Goal: Information Seeking & Learning: Find specific fact

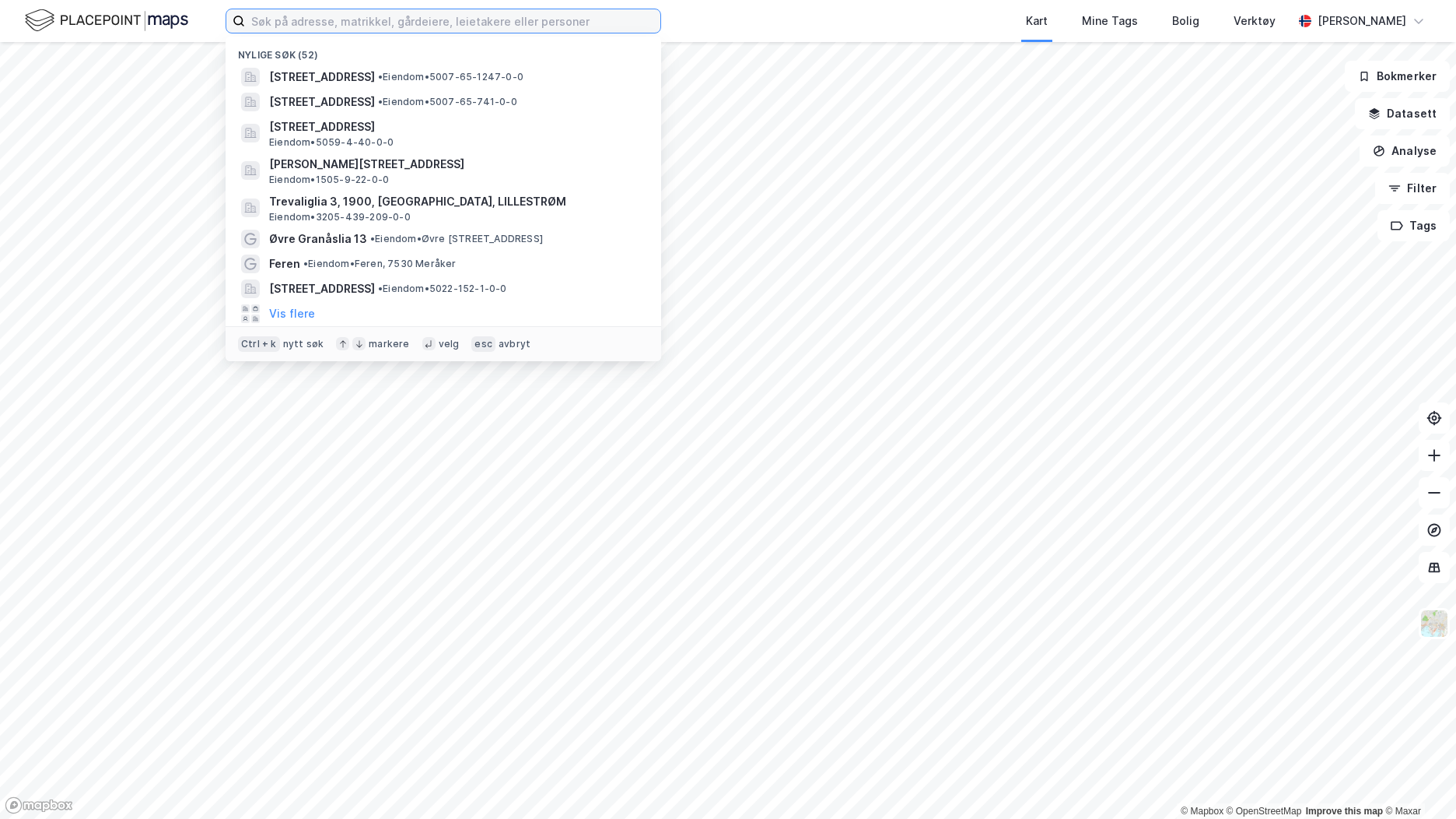
click at [331, 18] on input at bounding box center [453, 21] width 415 height 23
paste input "294/123"
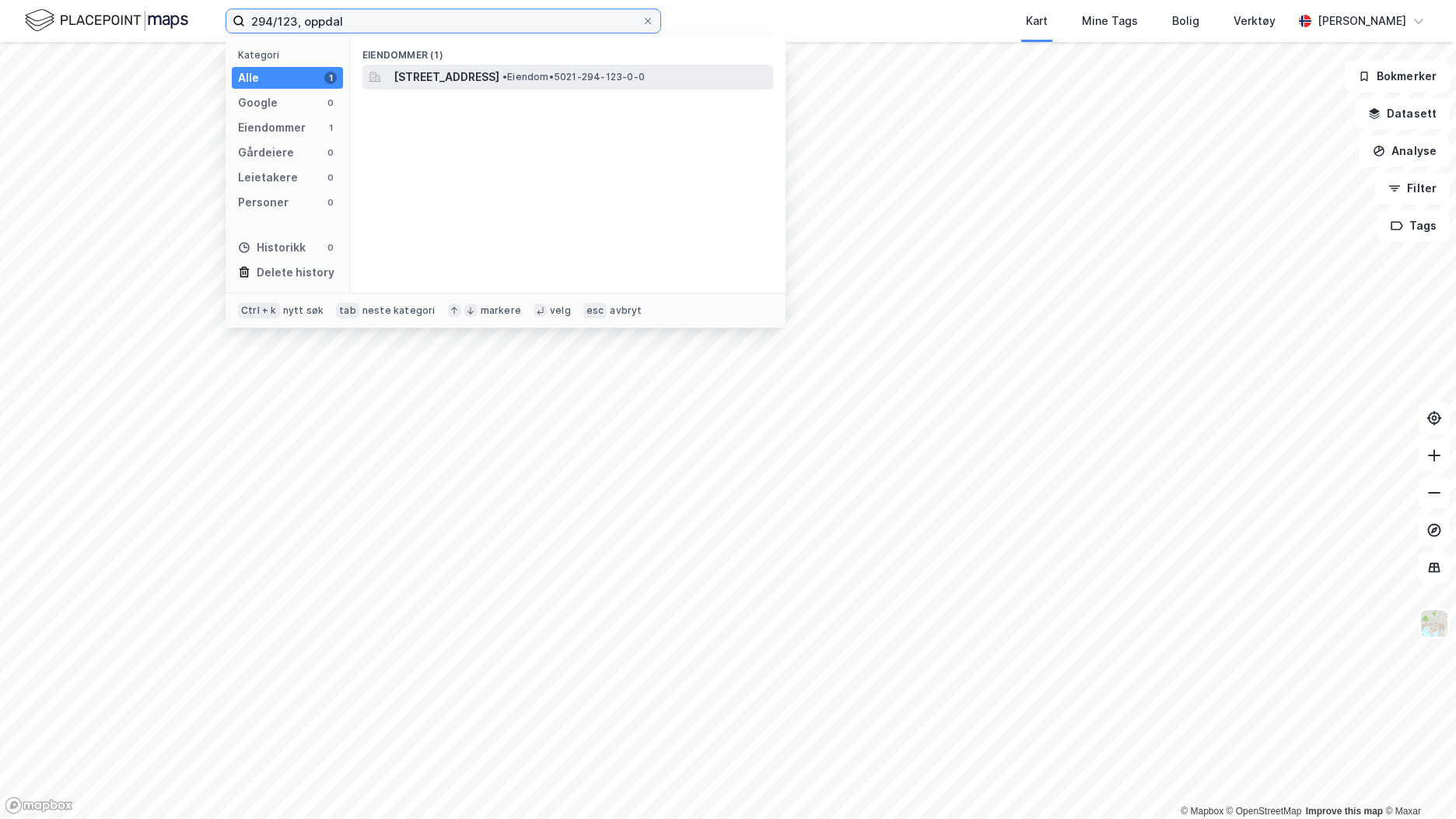
type input "294/123, oppdal"
click at [499, 76] on span "[STREET_ADDRESS]" at bounding box center [447, 76] width 106 height 18
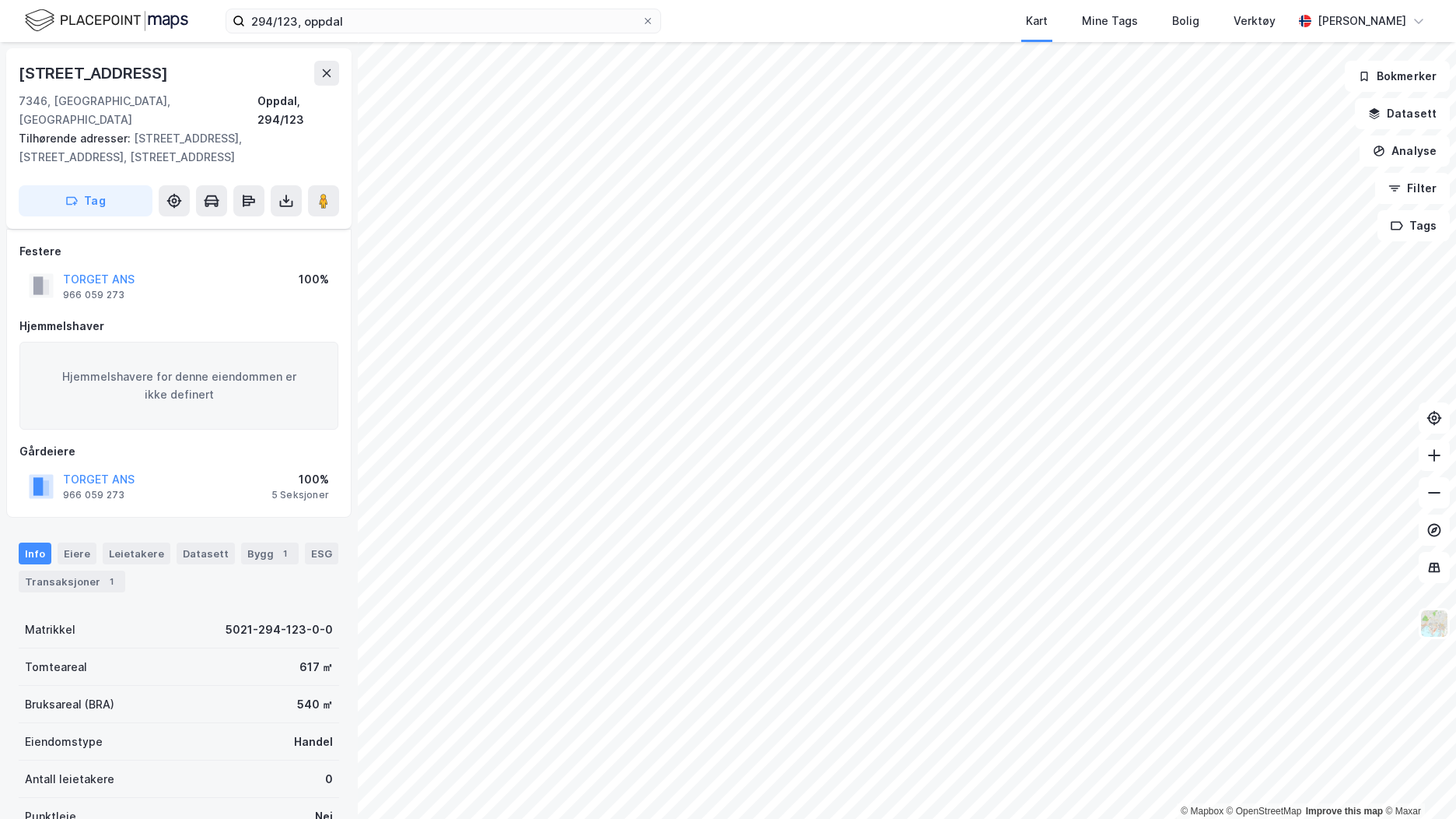
scroll to position [78, 0]
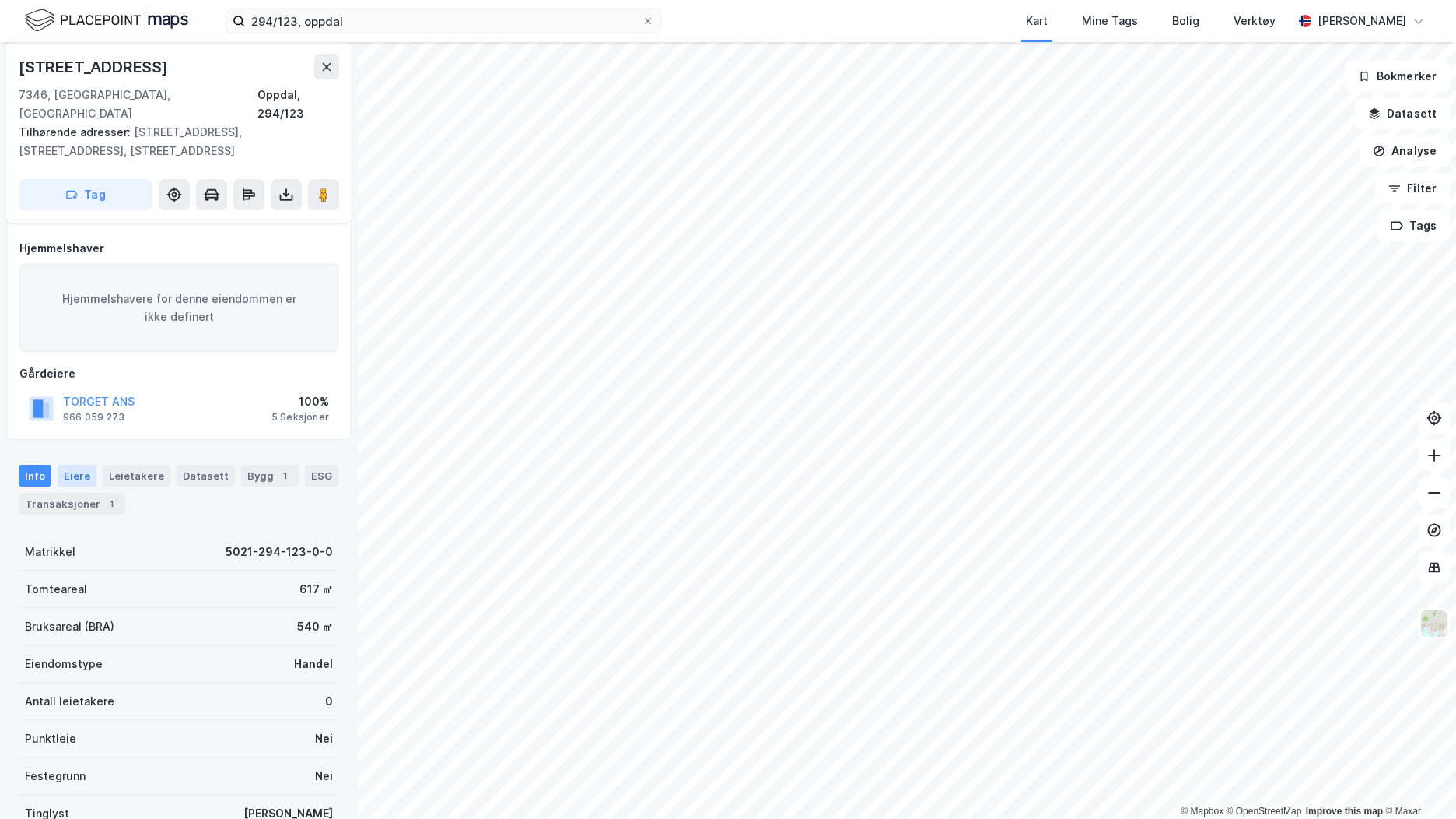
click at [82, 464] on div "Eiere" at bounding box center [77, 475] width 39 height 22
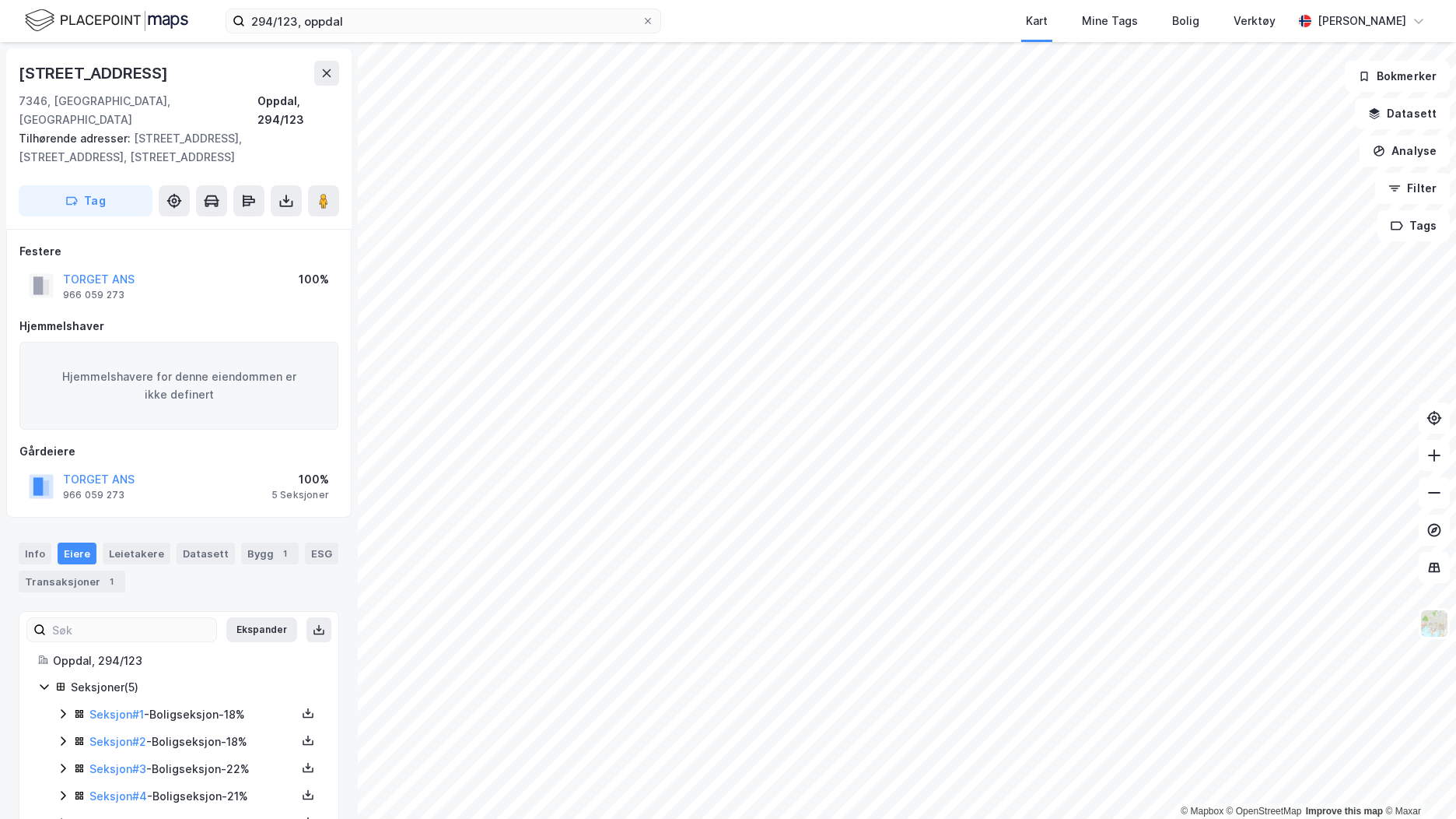
scroll to position [34, 0]
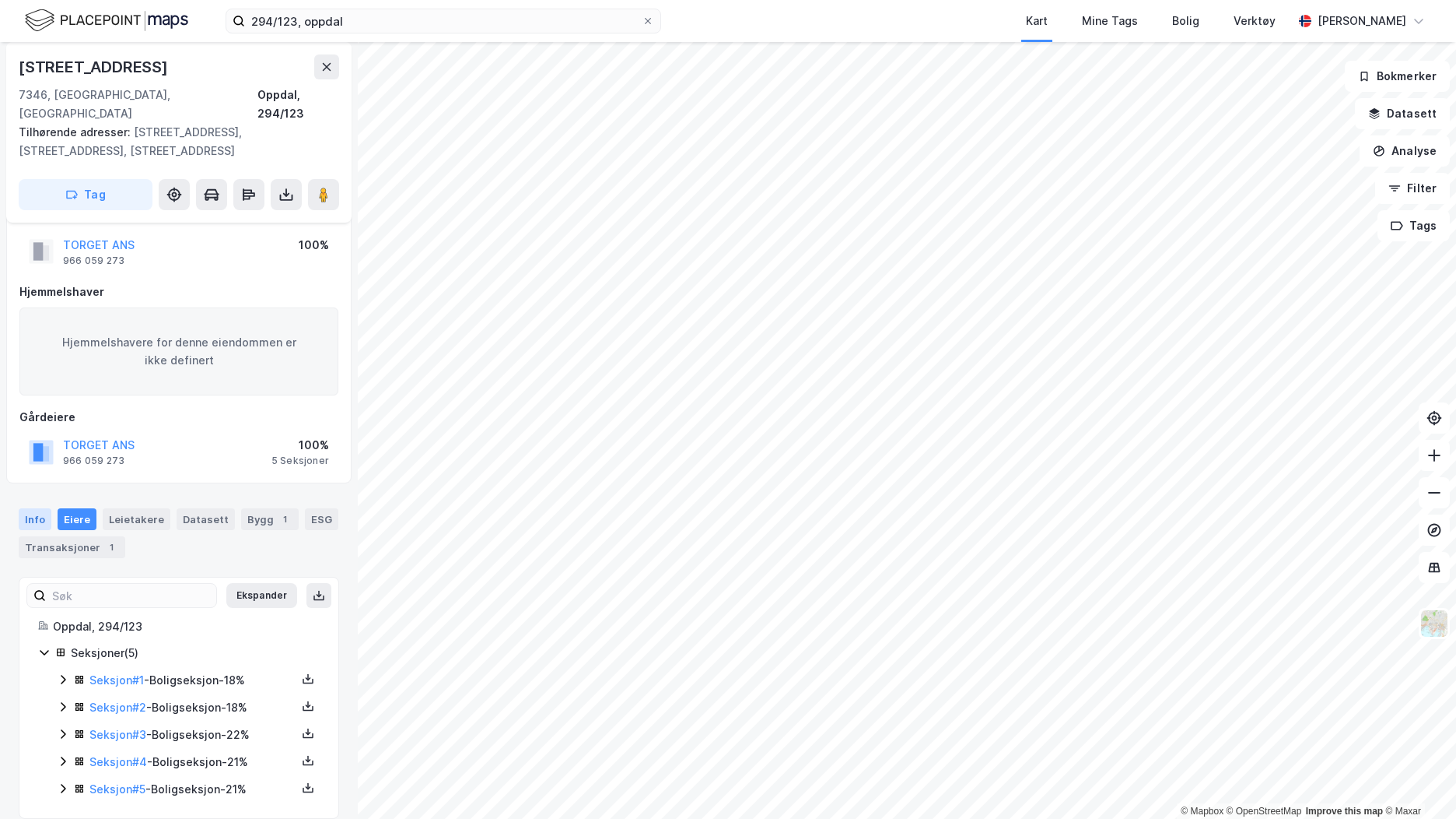
click at [35, 509] on div "Info" at bounding box center [34, 519] width 33 height 22
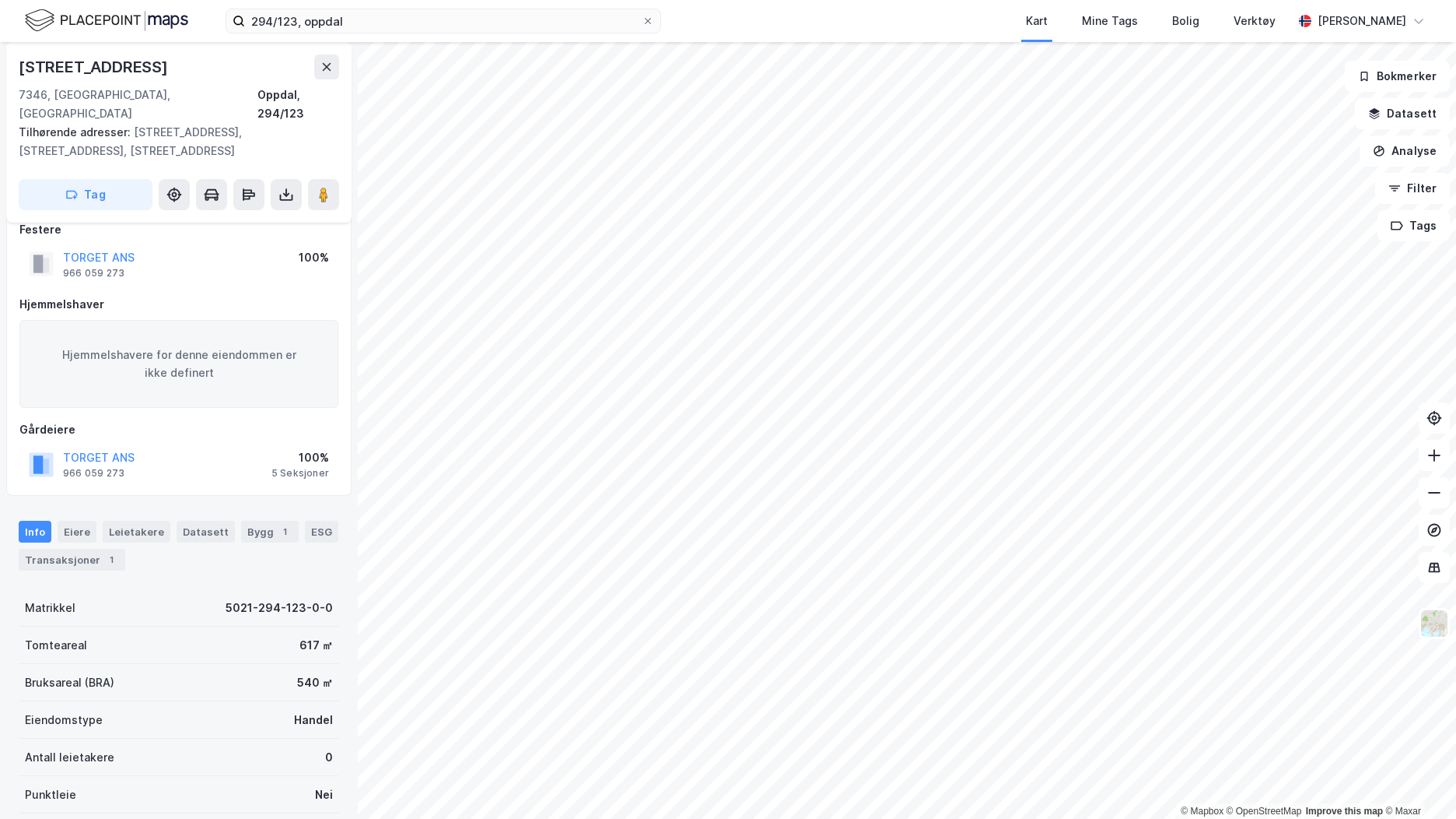
scroll to position [21, 0]
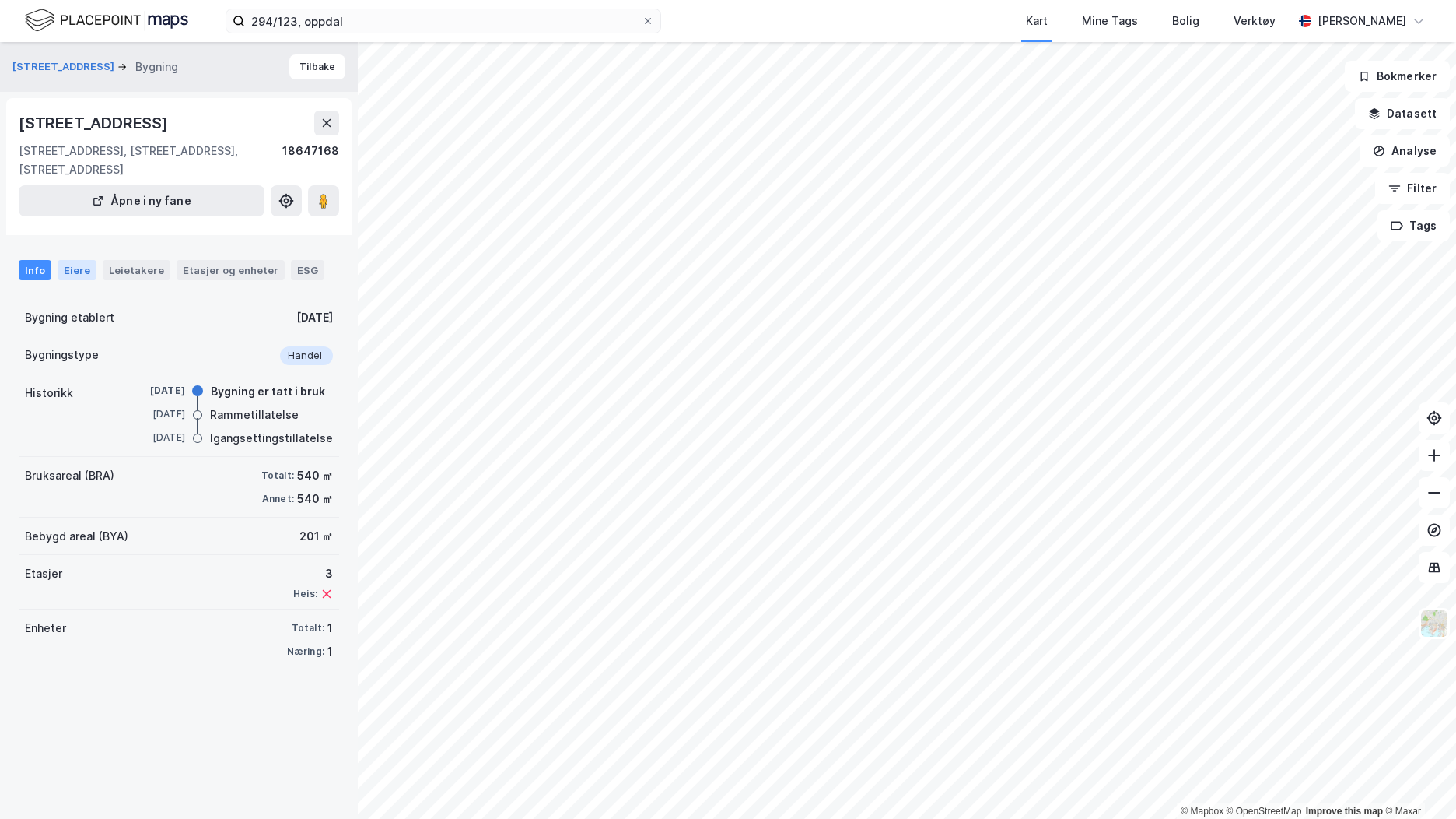
click at [78, 274] on div "Eiere" at bounding box center [77, 270] width 39 height 20
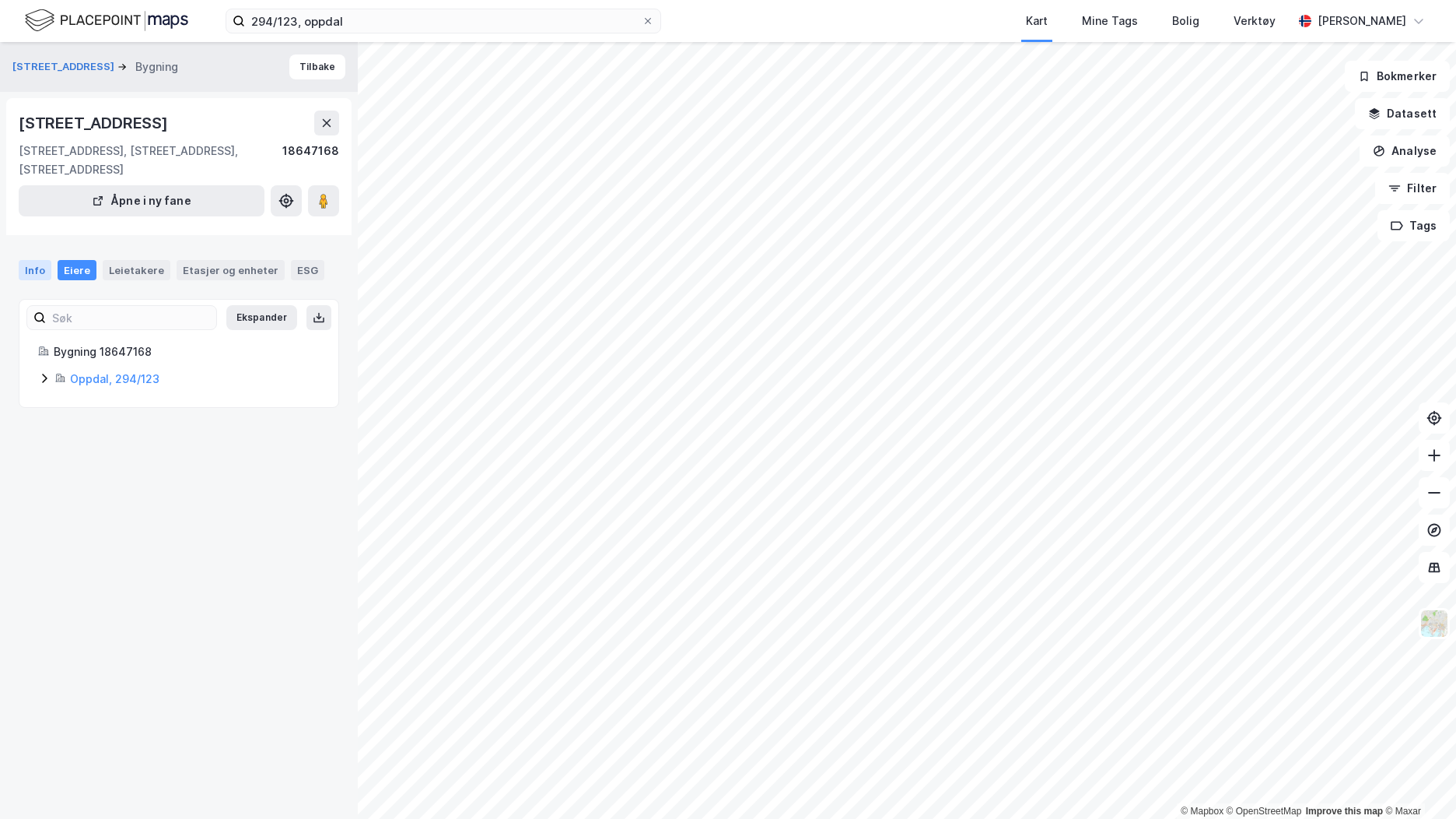
click at [34, 269] on div "Info" at bounding box center [34, 270] width 33 height 20
